Goal: Information Seeking & Learning: Find specific fact

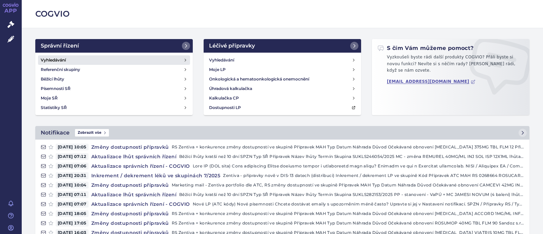
click at [76, 60] on link "Vyhledávání" at bounding box center [114, 59] width 152 height 9
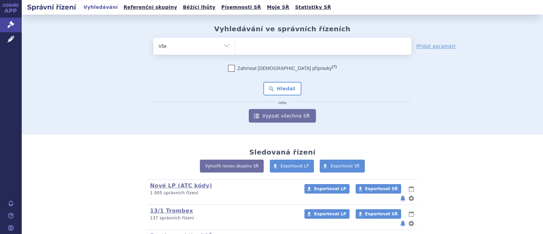
click at [282, 48] on ul at bounding box center [323, 45] width 176 height 14
click at [235, 48] on select at bounding box center [235, 45] width 0 height 17
paste input "C10AA07"
type input "C10AA07"
select select "C10AA07"
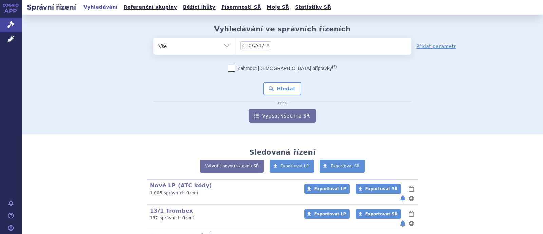
click at [212, 45] on select "Vše Spisová značka Typ SŘ Přípravek/SUKL kód Účastník/Držitel" at bounding box center [193, 45] width 81 height 15
select select "filter-atc-group"
click at [153, 38] on select "Vše Spisová značka Typ SŘ Přípravek/SUKL kód Účastník/Držitel" at bounding box center [193, 45] width 81 height 15
click at [258, 47] on ul at bounding box center [323, 45] width 176 height 14
click at [235, 47] on select at bounding box center [235, 45] width 0 height 17
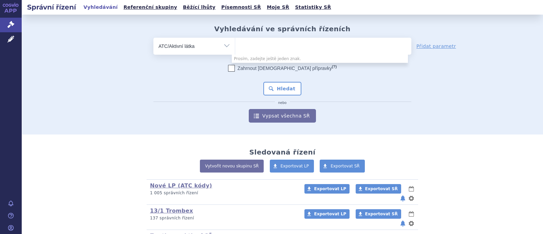
paste input "C10AA07"
type input "C10AA07"
select select "C10AA07"
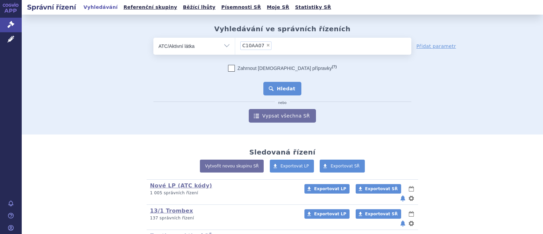
click at [288, 86] on button "Hledat" at bounding box center [282, 89] width 38 height 14
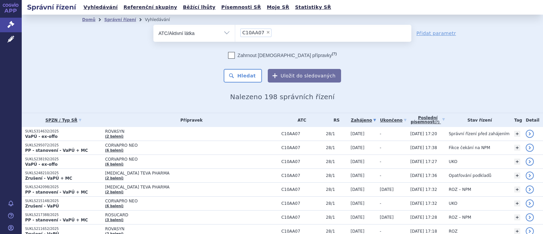
click at [266, 33] on span "×" at bounding box center [268, 32] width 4 height 4
click at [235, 33] on select "C10AA07" at bounding box center [235, 32] width 0 height 17
select select
click at [226, 36] on select "Vše Spisová značka Typ SŘ Přípravek/SUKL kód Účastník/Držitel" at bounding box center [193, 32] width 81 height 15
select select "filter-product"
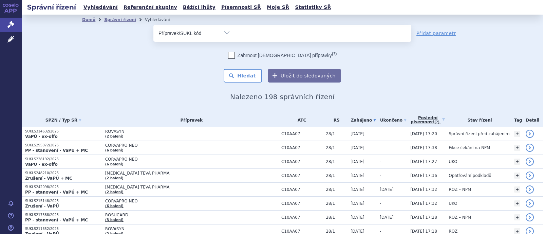
click at [153, 25] on select "Vše Spisová značka Typ SŘ Přípravek/SUKL kód Účastník/Držitel" at bounding box center [193, 32] width 81 height 15
click at [252, 40] on span at bounding box center [323, 33] width 176 height 17
click at [235, 40] on select at bounding box center [235, 32] width 0 height 17
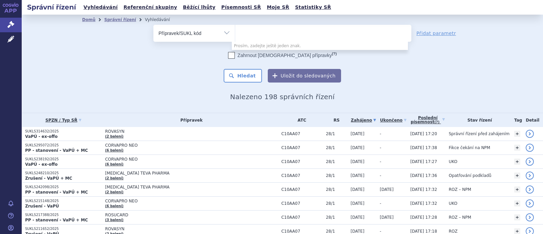
paste input "251048"
type input "251048"
select select "251048"
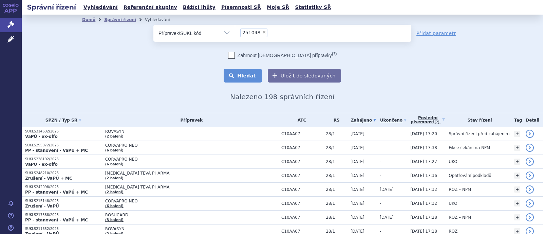
click at [248, 76] on button "Hledat" at bounding box center [242, 76] width 38 height 14
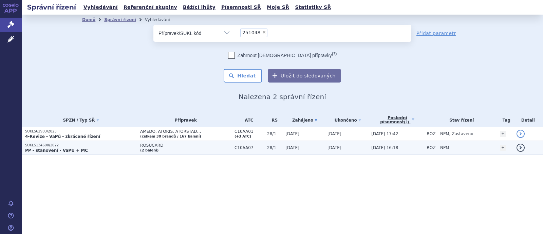
click at [103, 148] on p "PP - stanovení - VaPÚ + MC" at bounding box center [81, 150] width 112 height 5
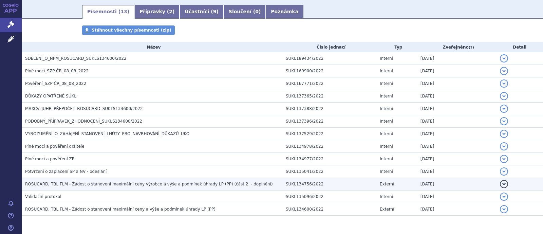
scroll to position [132, 0]
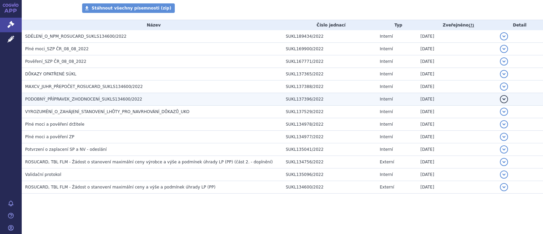
click at [89, 99] on span "PODOBNÝ_PŘÍPRAVEK_ZHODNOCENÍ_SUKLS134600/2022" at bounding box center [83, 99] width 117 height 5
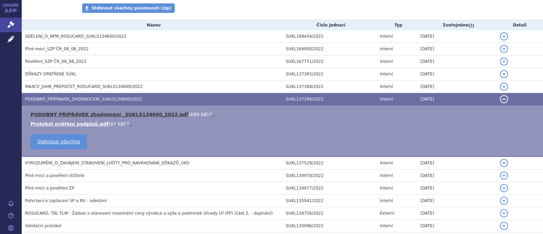
click at [89, 115] on link "PODOBNÝ PŘÍPRAVEK zhodnocení _SUKLS134600_2022.pdf" at bounding box center [110, 114] width 158 height 5
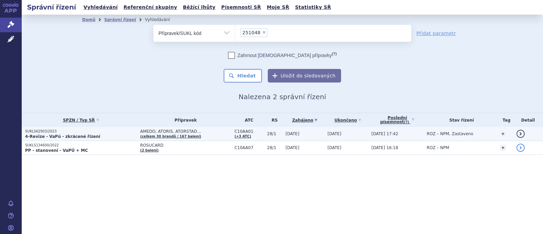
click at [152, 130] on span "AMEDO, ATORIS, ATORSTAD…" at bounding box center [185, 131] width 91 height 5
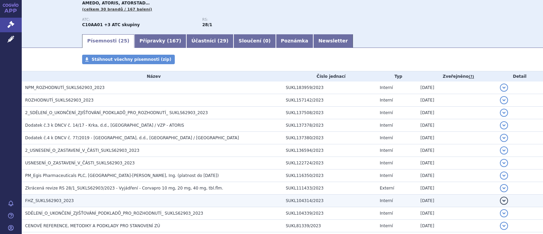
scroll to position [127, 0]
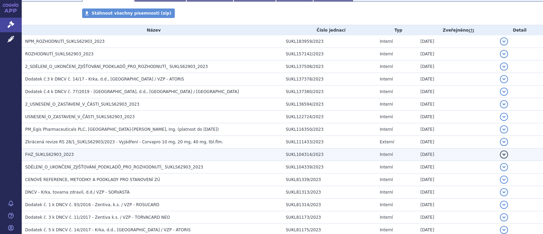
click at [57, 152] on span "FHZ_SUKLS62903_2023" at bounding box center [49, 154] width 48 height 5
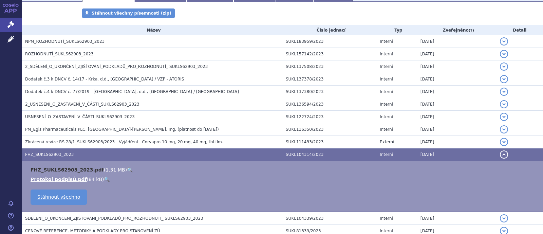
click at [62, 169] on link "FHZ_SUKLS62903_2023.pdf" at bounding box center [67, 169] width 73 height 5
